Goal: Transaction & Acquisition: Register for event/course

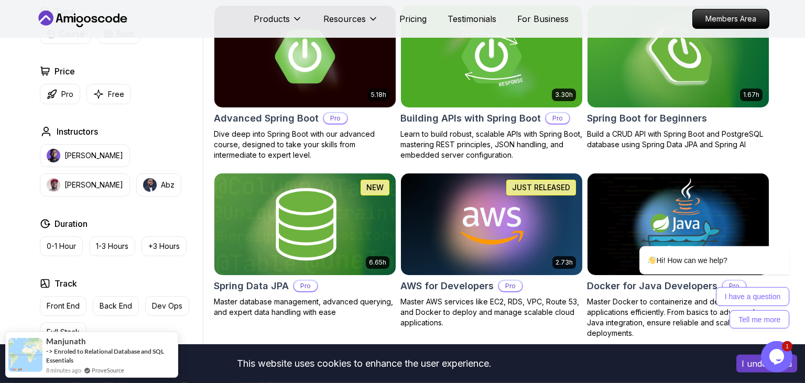
scroll to position [332, 0]
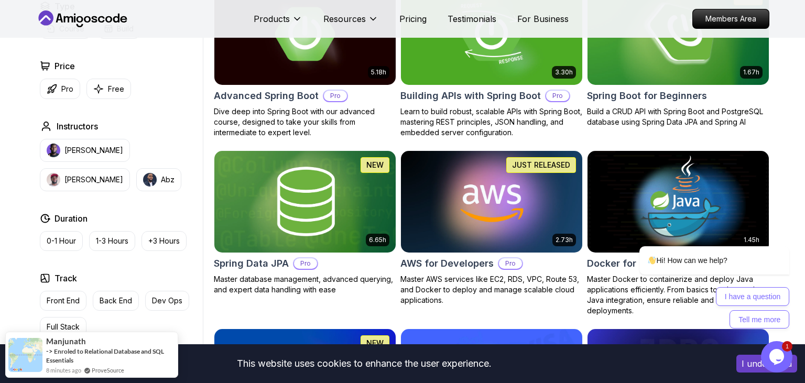
click at [640, 47] on img at bounding box center [678, 34] width 190 height 106
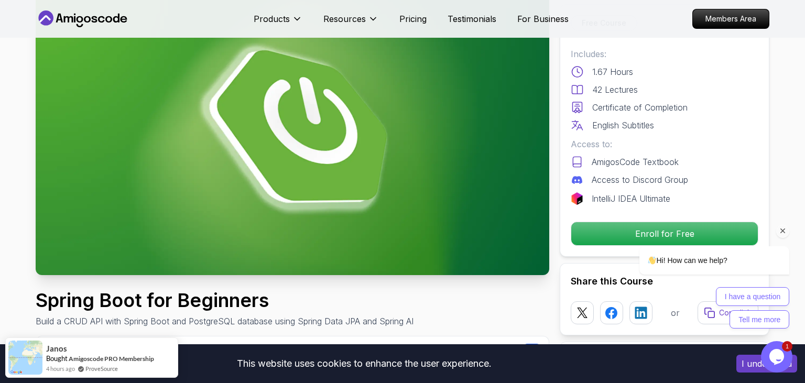
scroll to position [55, 0]
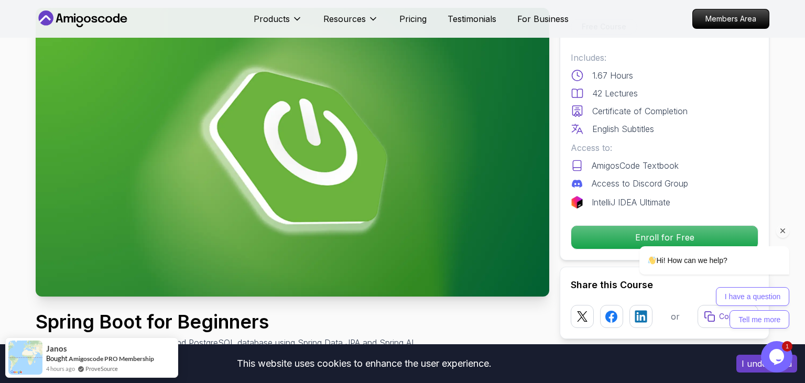
click at [640, 233] on div at bounding box center [701, 231] width 178 height 13
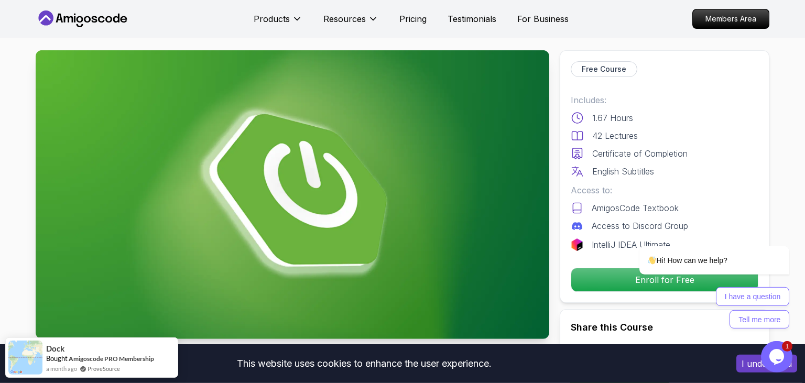
scroll to position [0, 0]
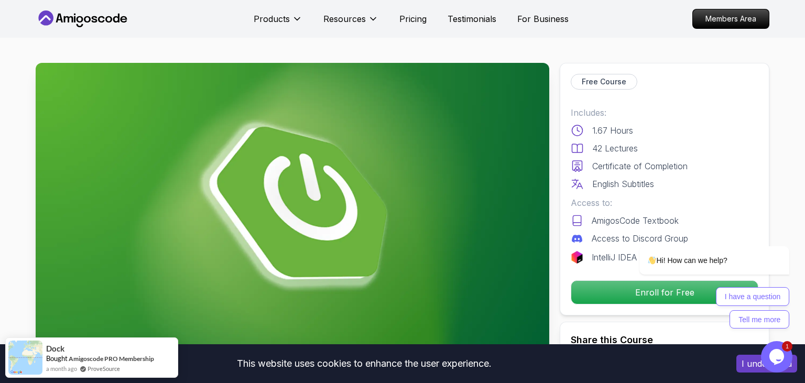
click at [286, 191] on img at bounding box center [293, 207] width 514 height 289
click at [396, 148] on img at bounding box center [293, 207] width 514 height 289
drag, startPoint x: 1196, startPoint y: 277, endPoint x: 655, endPoint y: 166, distance: 552.3
drag, startPoint x: 672, startPoint y: 196, endPoint x: 574, endPoint y: 65, distance: 163.6
click html "Hi! How can we help? I have a question Tell me more"
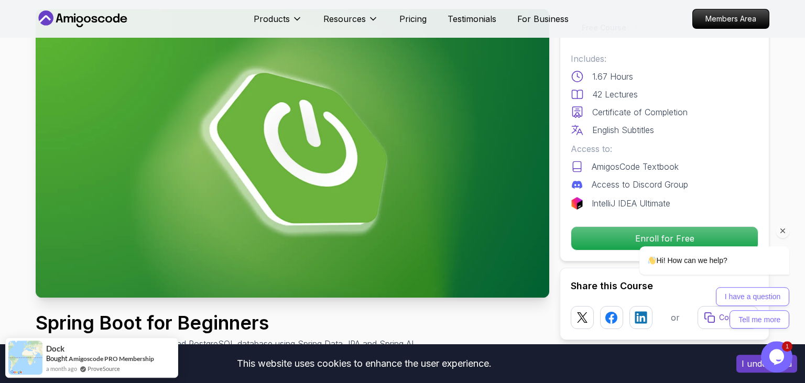
scroll to position [111, 0]
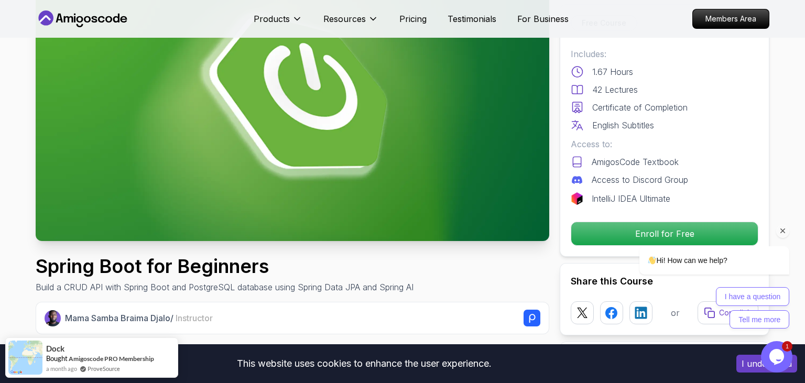
click at [781, 229] on icon "Chat attention grabber" at bounding box center [783, 231] width 9 height 9
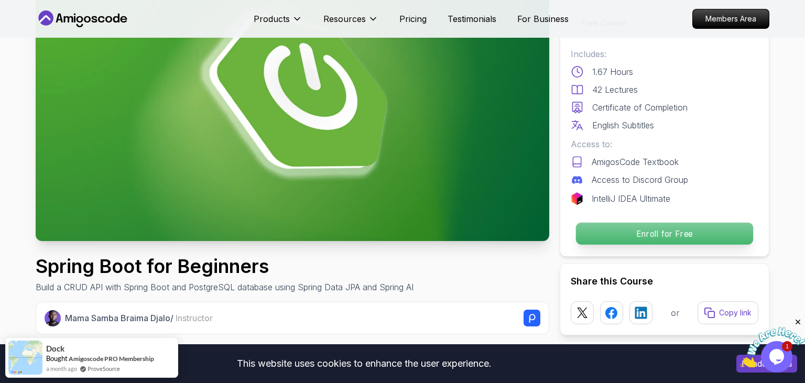
click at [687, 230] on p "Enroll for Free" at bounding box center [664, 234] width 177 height 22
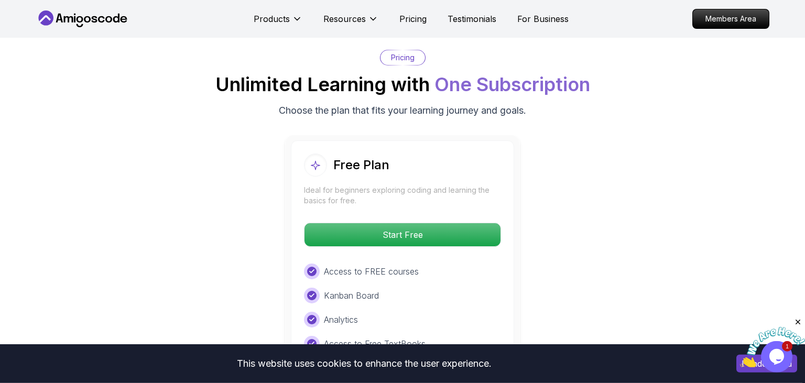
scroll to position [2113, 0]
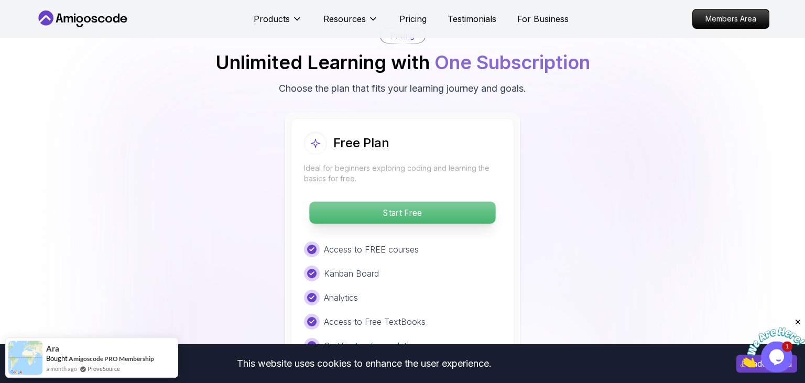
click at [416, 202] on p "Start Free" at bounding box center [402, 213] width 186 height 22
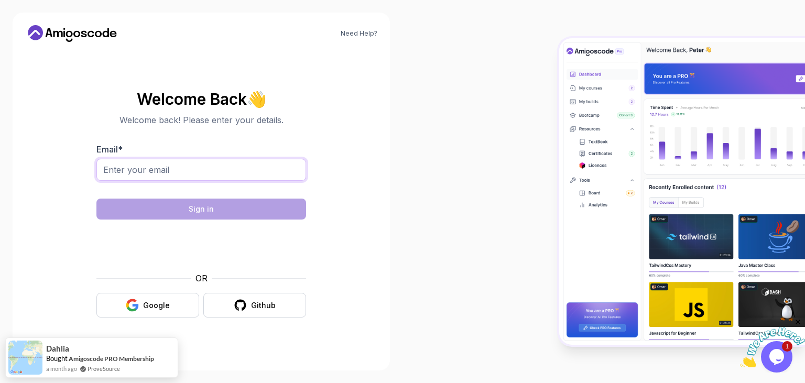
click at [190, 179] on input "Email *" at bounding box center [201, 170] width 210 height 22
